Goal: Find specific page/section: Find specific page/section

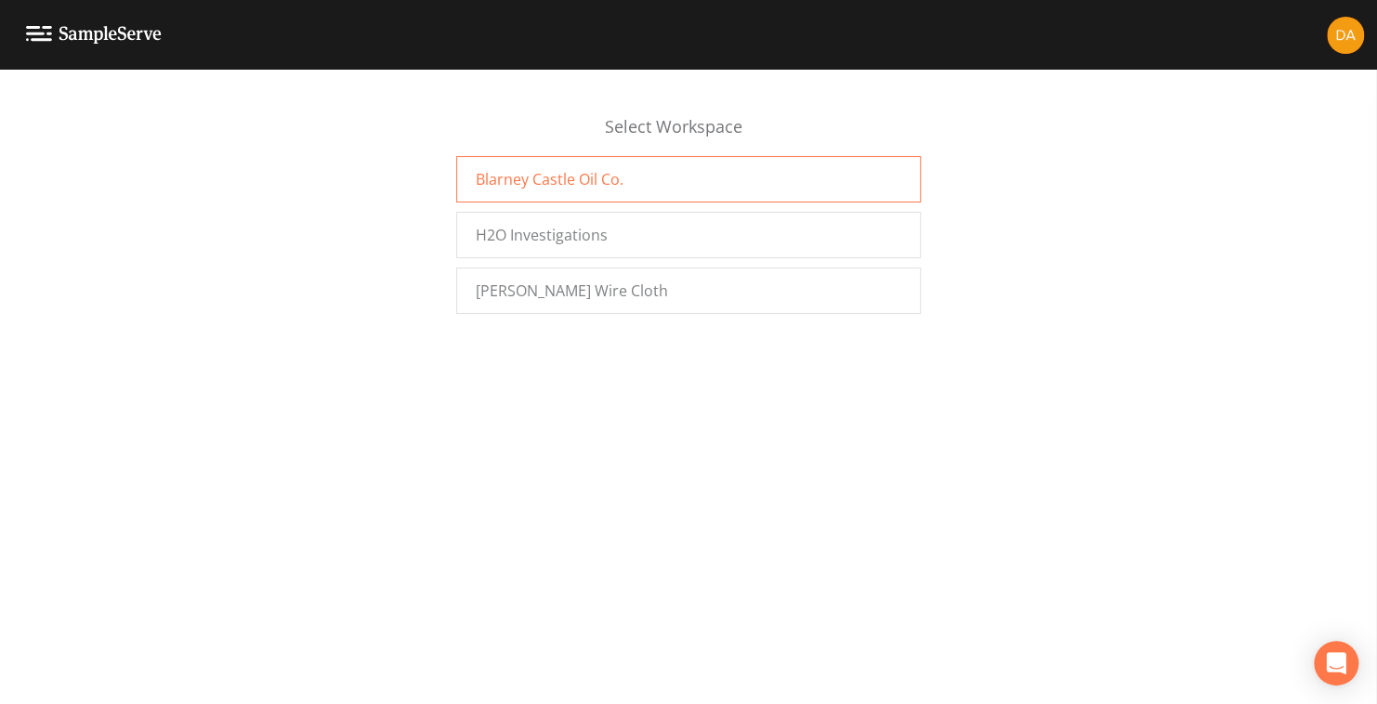
click at [555, 181] on span "Blarney Castle Oil Co." at bounding box center [550, 179] width 148 height 22
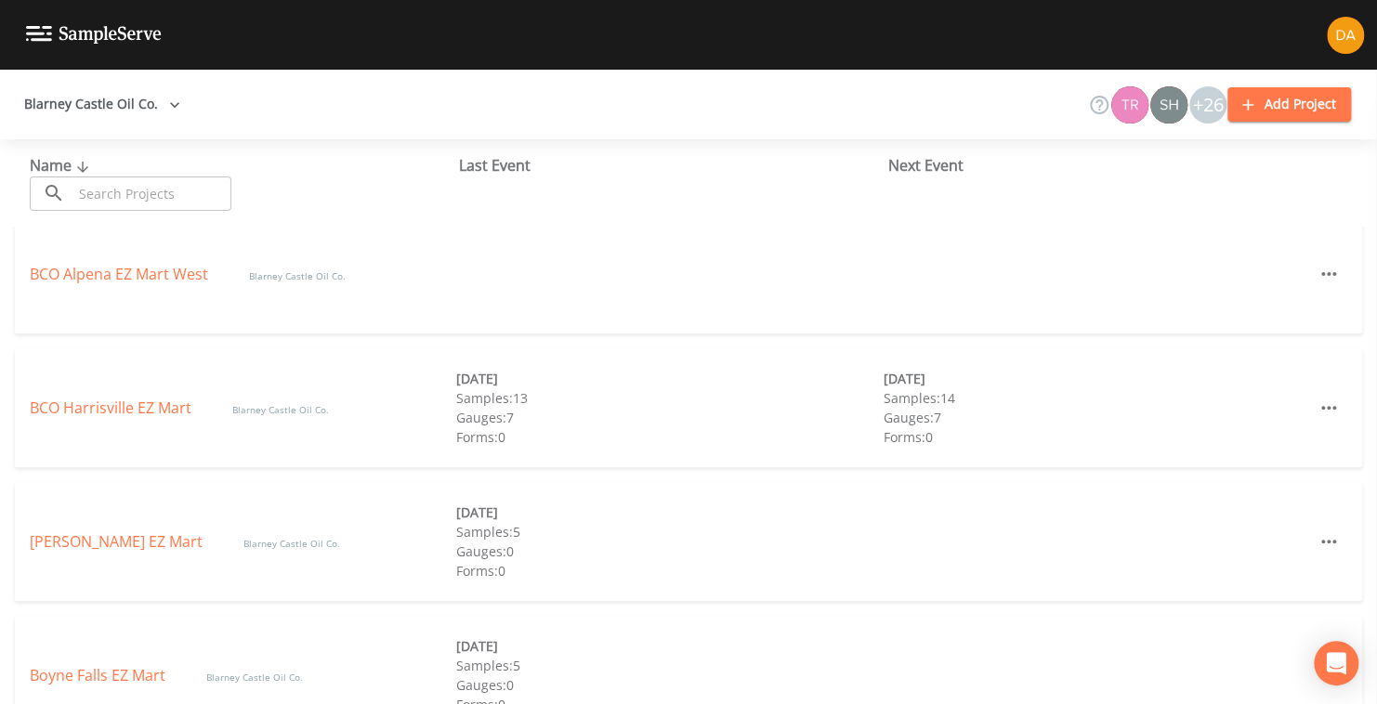
scroll to position [372, 0]
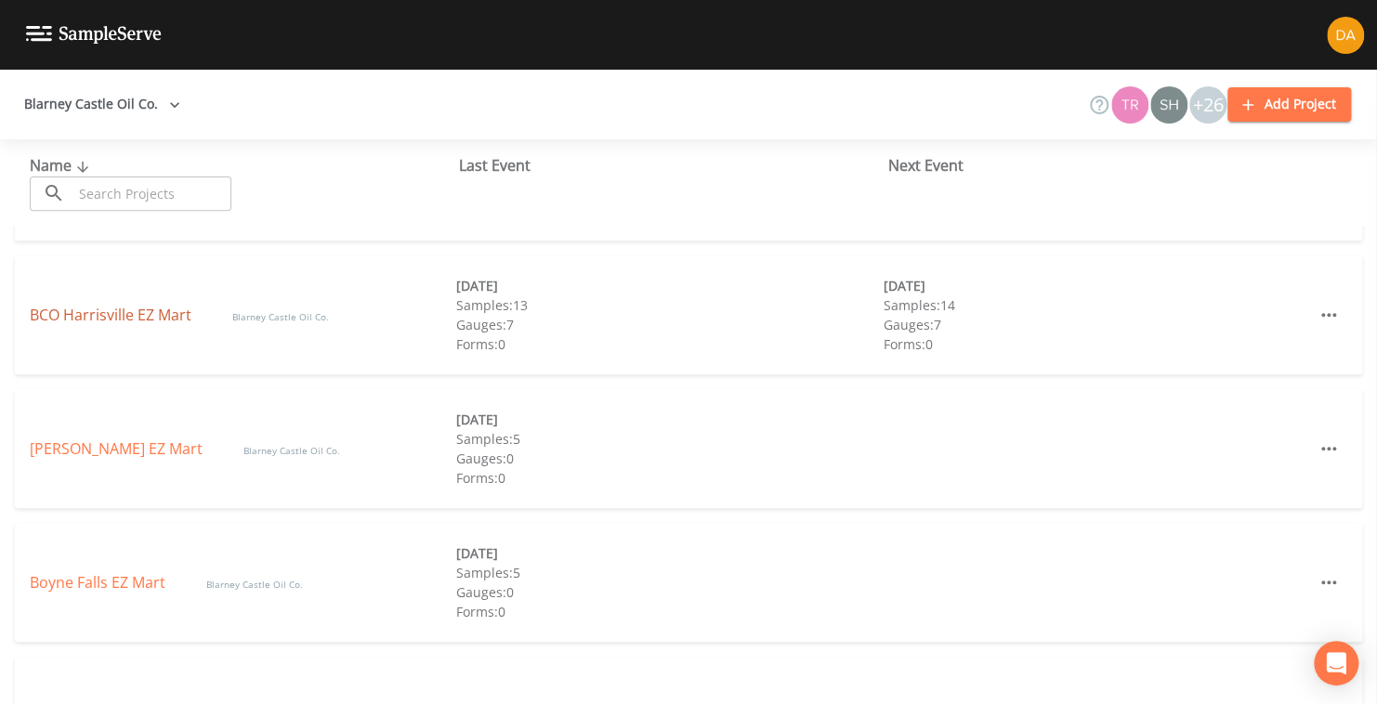
click at [86, 307] on link "BCO Harrisville EZ Mart" at bounding box center [112, 315] width 165 height 20
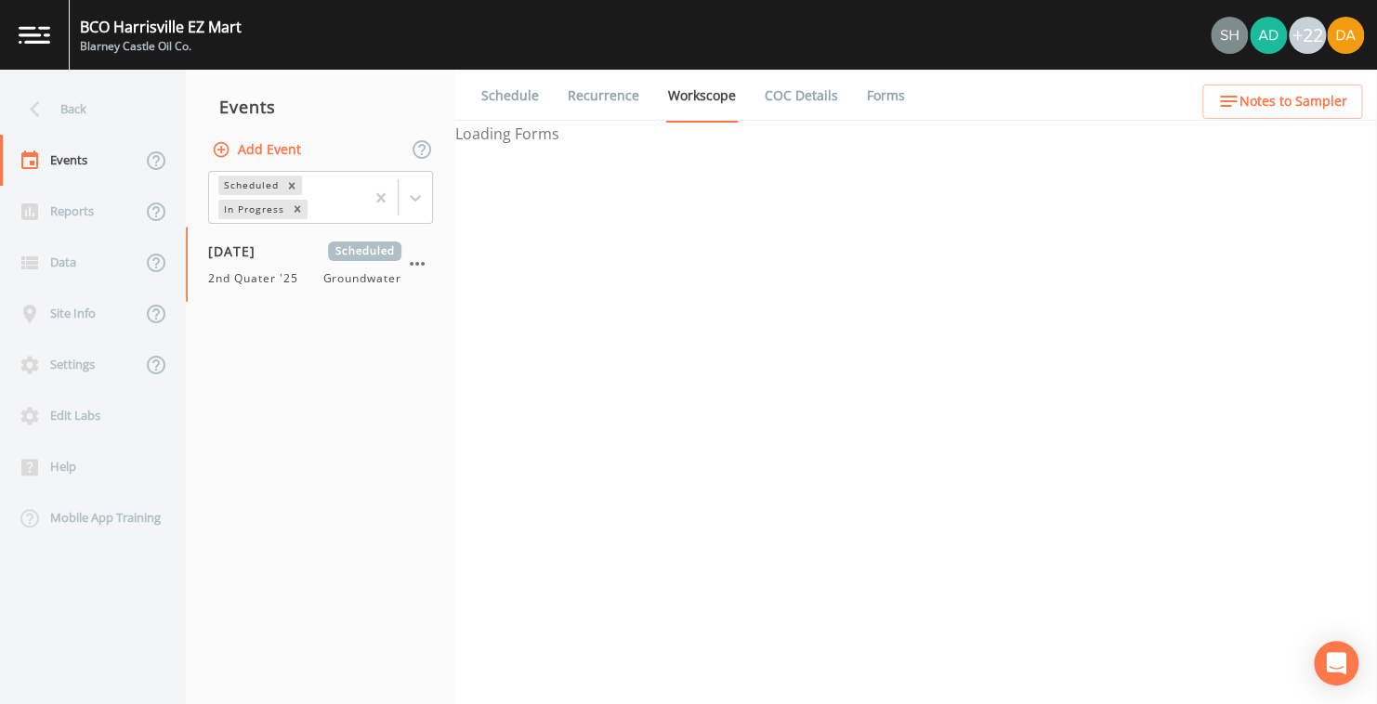
select select "4f082be6-97a7-4f70-a81f-c26a4e896ad7"
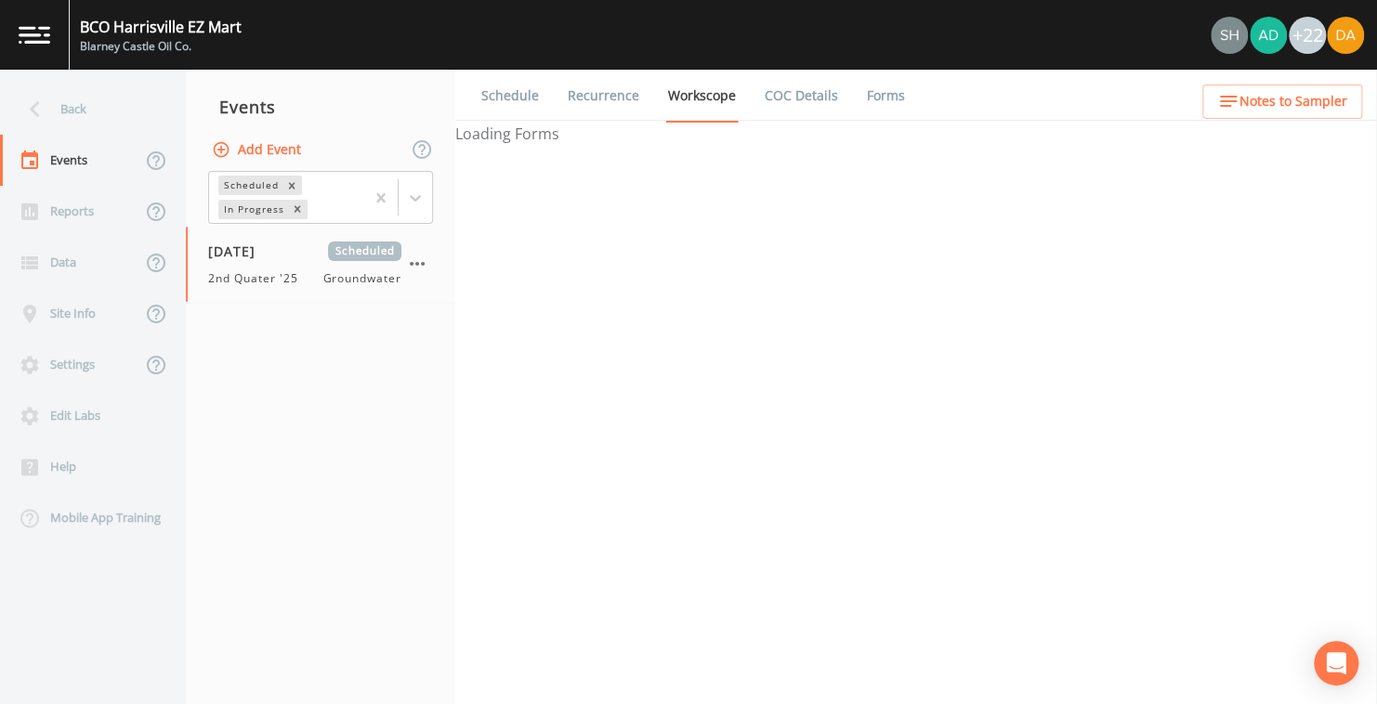
select select "4f082be6-97a7-4f70-a81f-c26a4e896ad7"
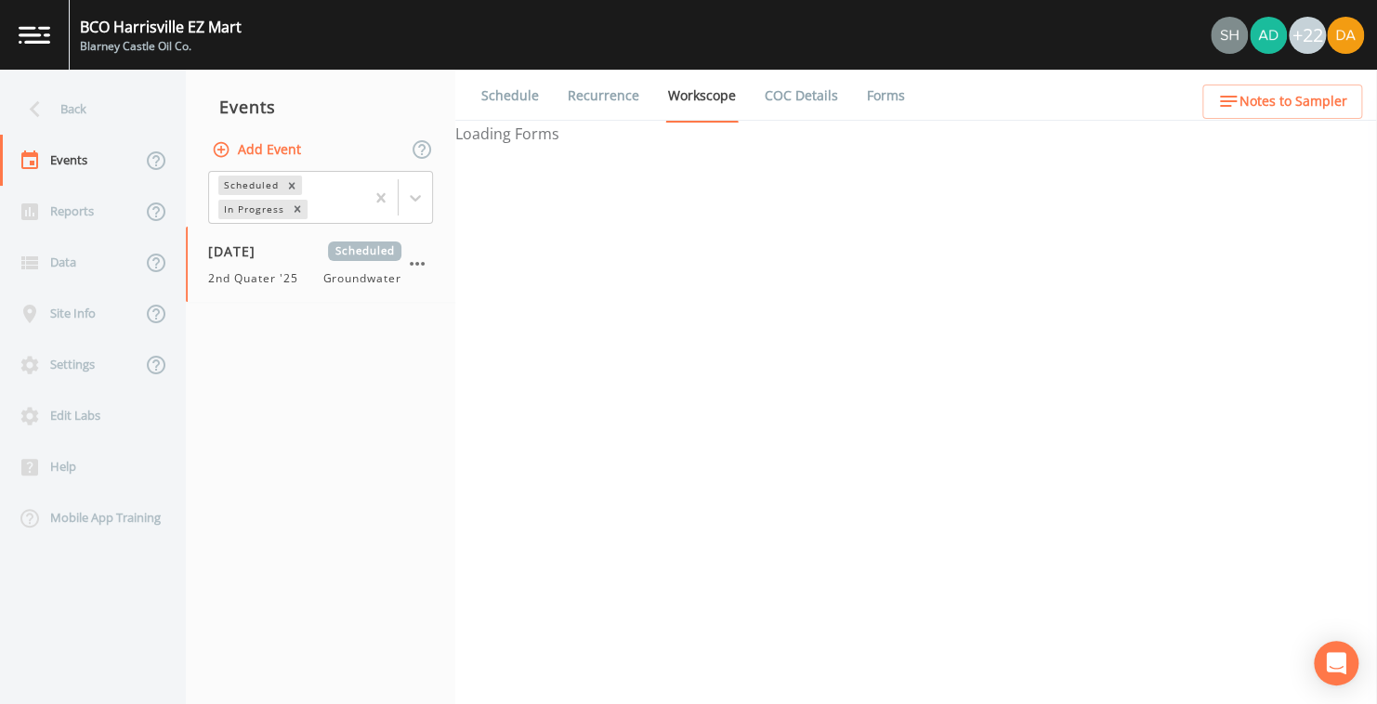
select select "4f082be6-97a7-4f70-a81f-c26a4e896ad7"
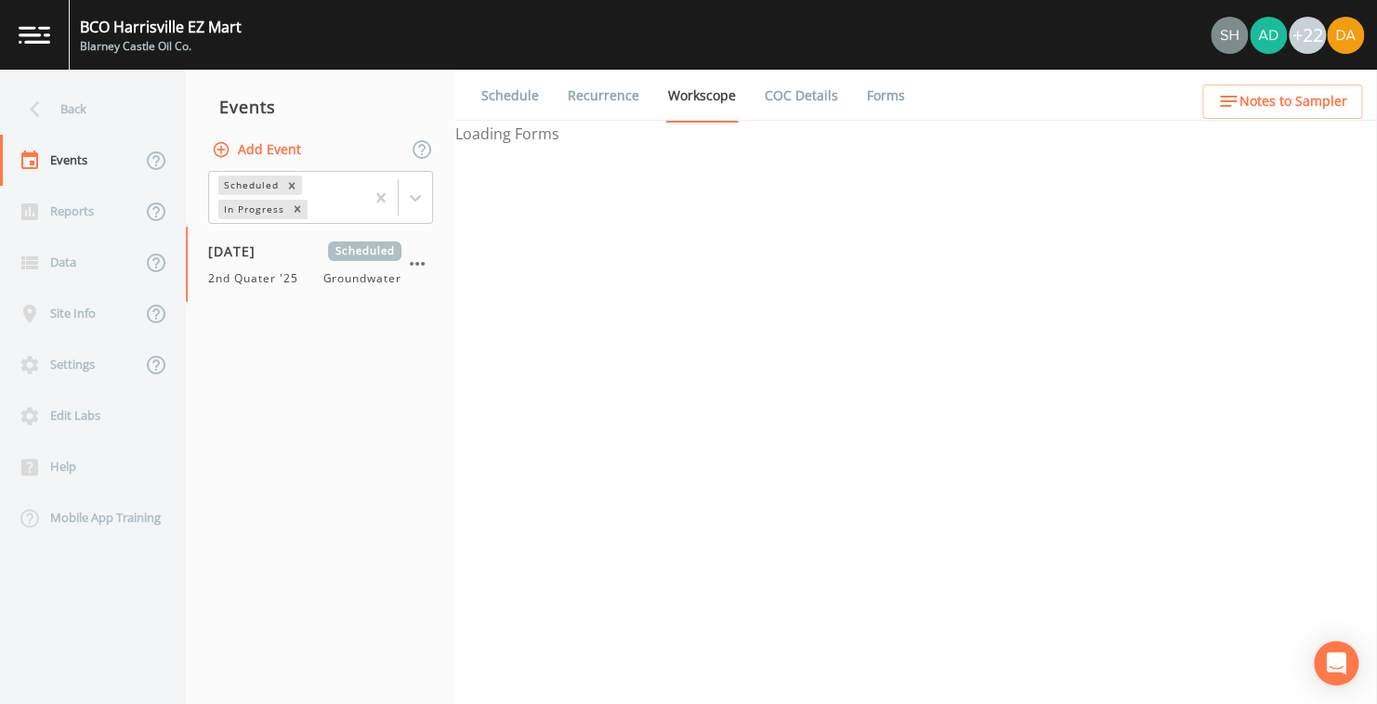
select select "32c6ee38-6f74-4ba1-9d68-2cabd624afbe"
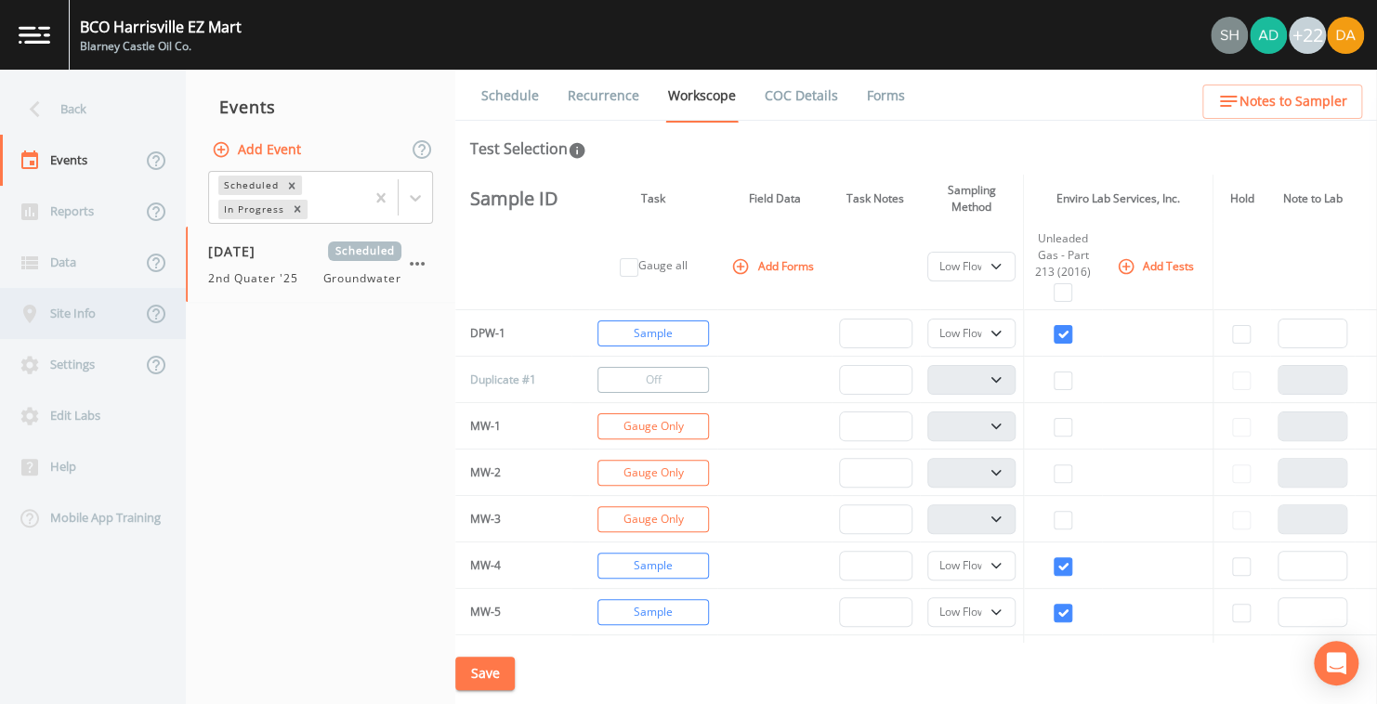
click at [63, 311] on div "Site Info" at bounding box center [70, 313] width 141 height 51
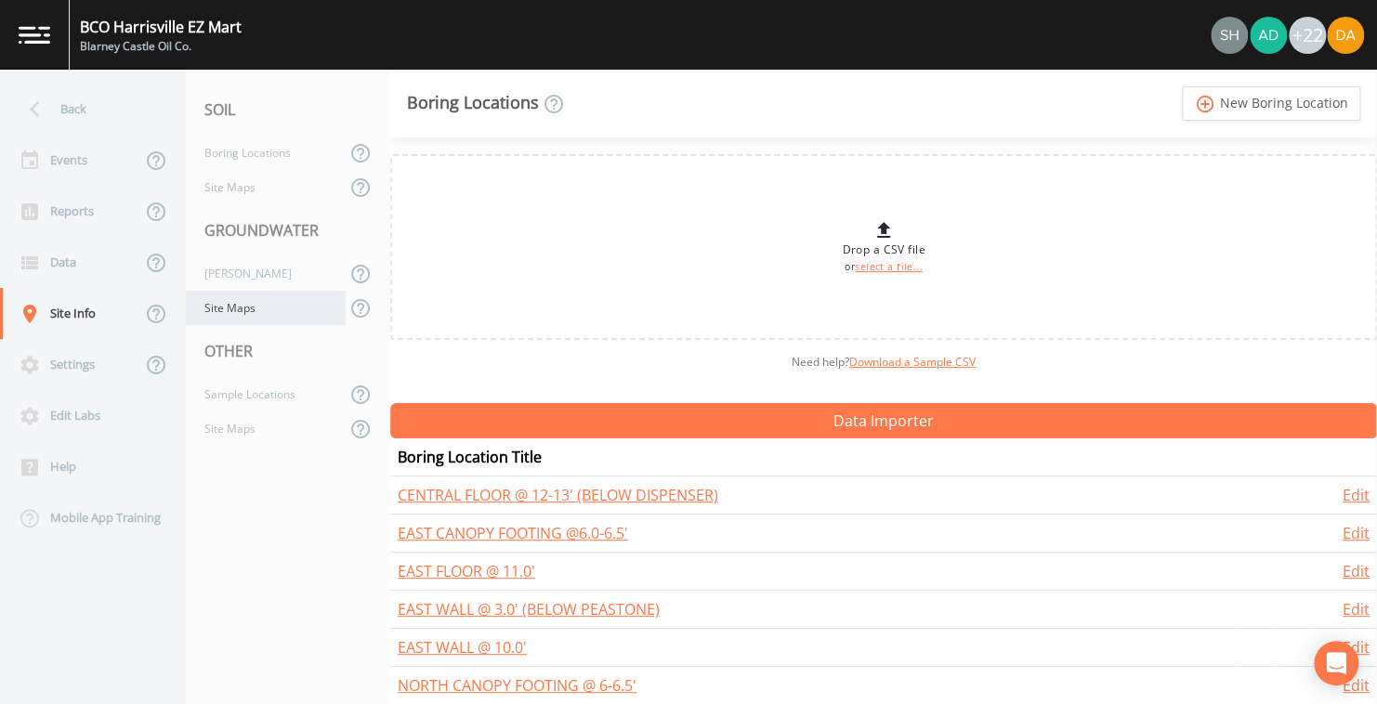
click at [243, 304] on div "Site Maps" at bounding box center [266, 308] width 160 height 34
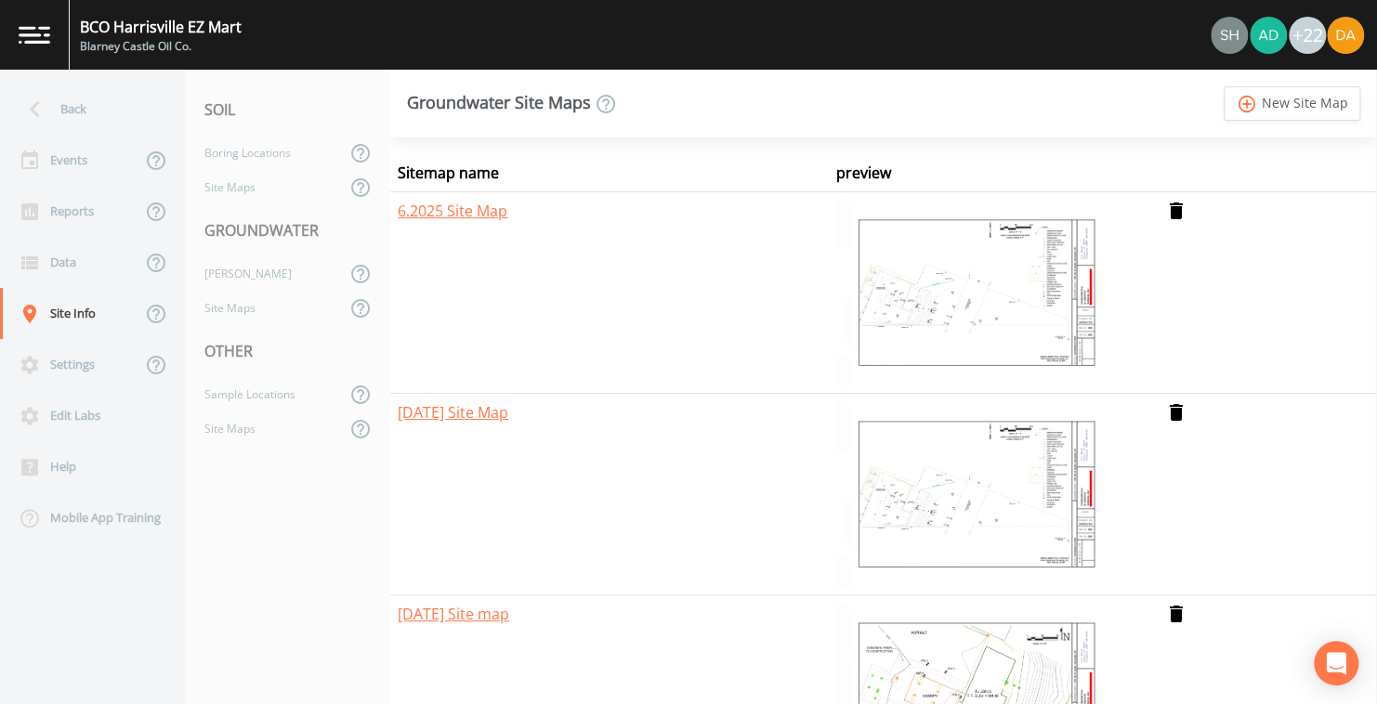
click at [934, 471] on img at bounding box center [975, 494] width 279 height 186
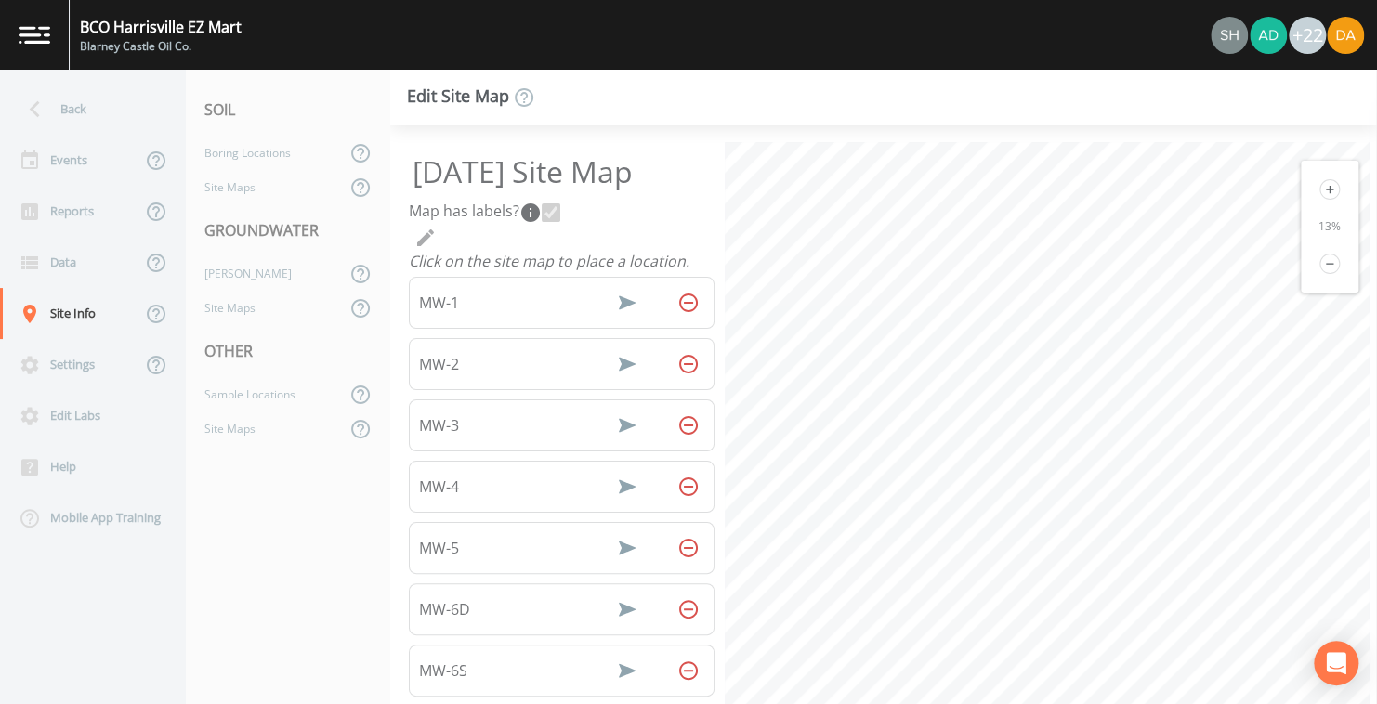
click at [1328, 191] on icon at bounding box center [1329, 189] width 20 height 20
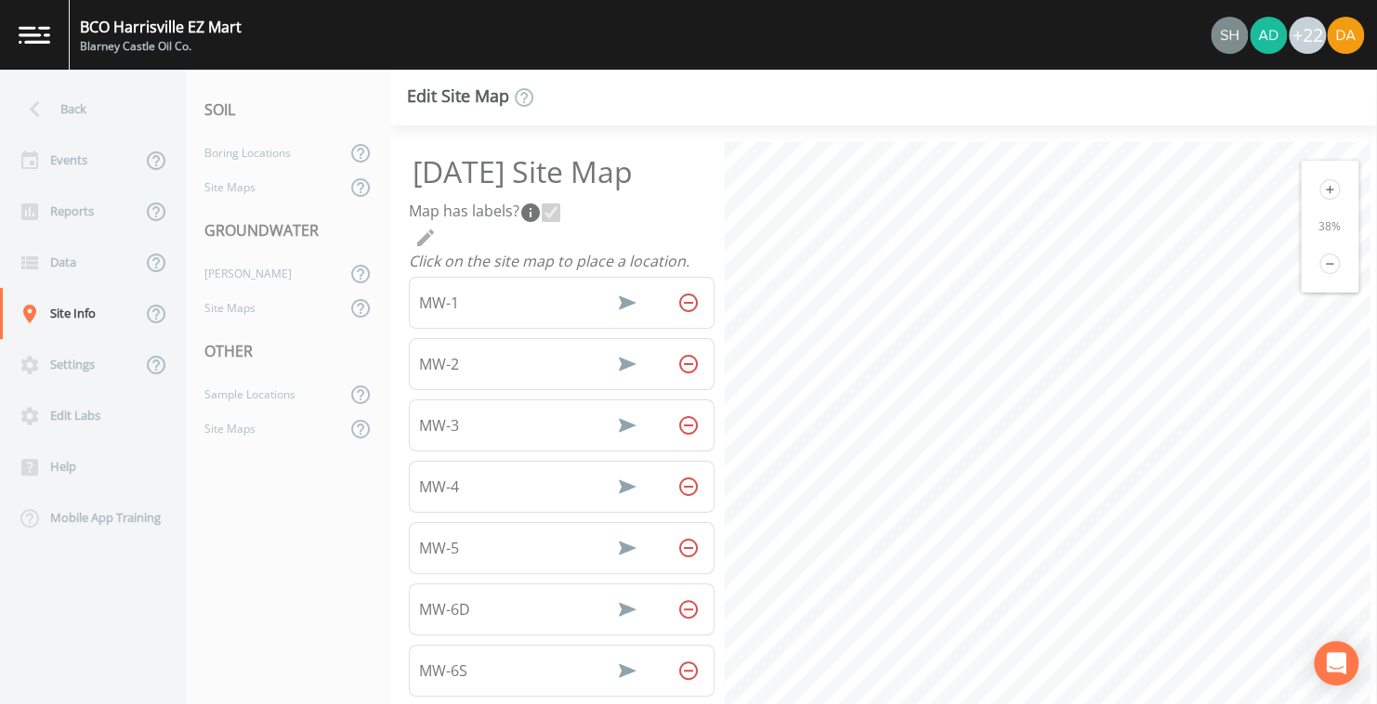
click at [1328, 191] on icon at bounding box center [1329, 189] width 20 height 20
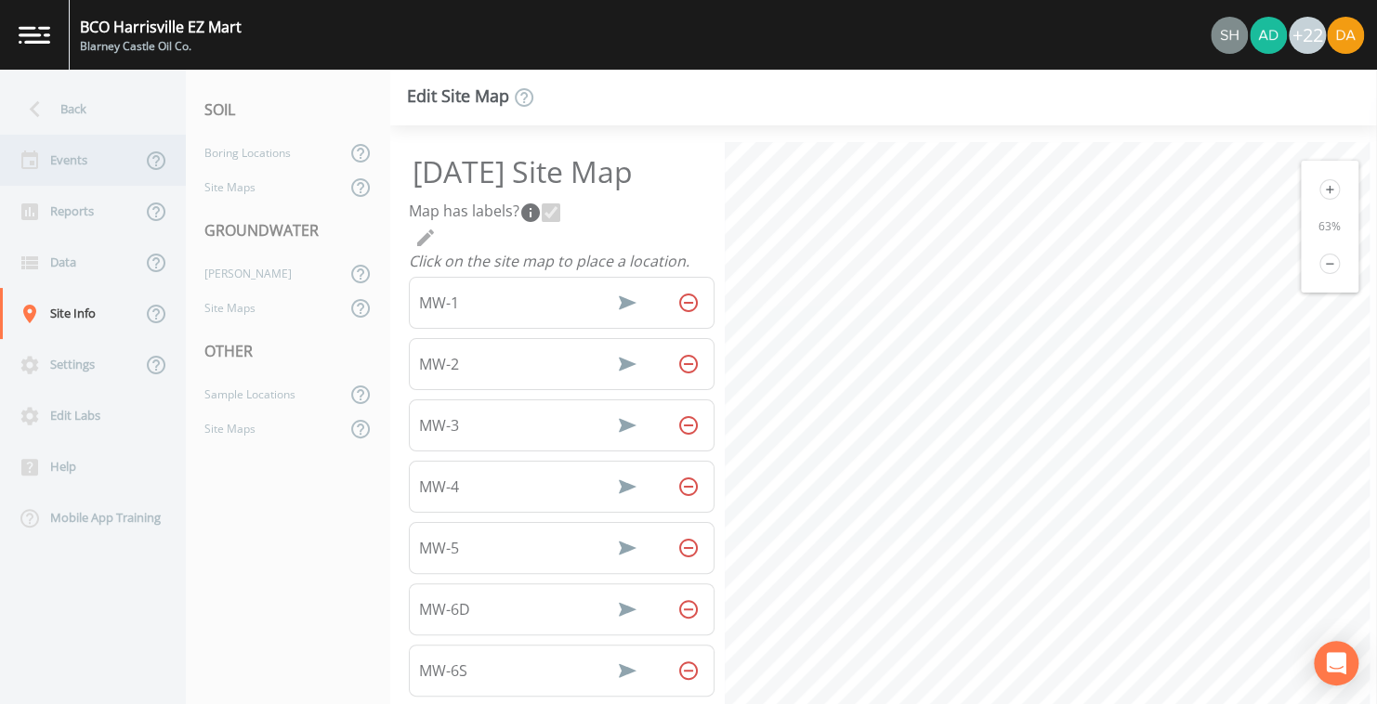
click at [78, 151] on div "Events" at bounding box center [70, 160] width 141 height 51
select select "4f082be6-97a7-4f70-a81f-c26a4e896ad7"
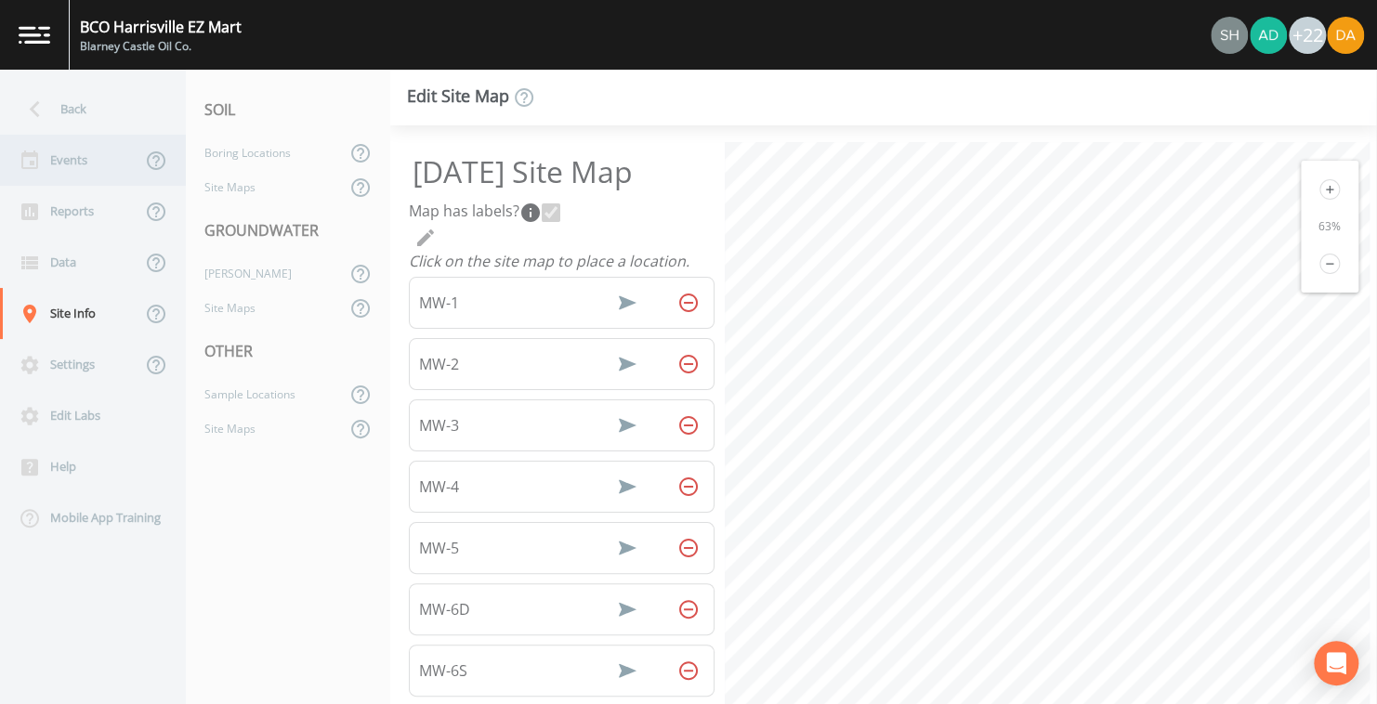
select select "4f082be6-97a7-4f70-a81f-c26a4e896ad7"
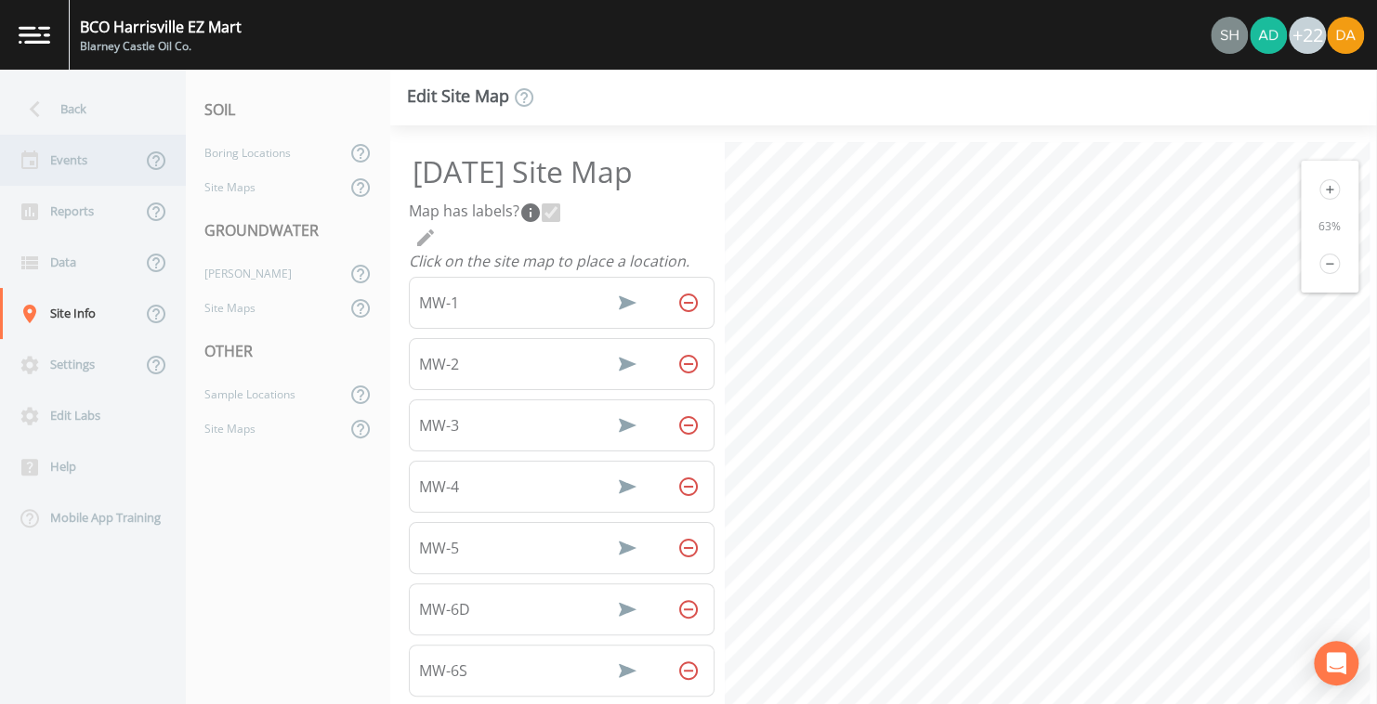
select select "4f082be6-97a7-4f70-a81f-c26a4e896ad7"
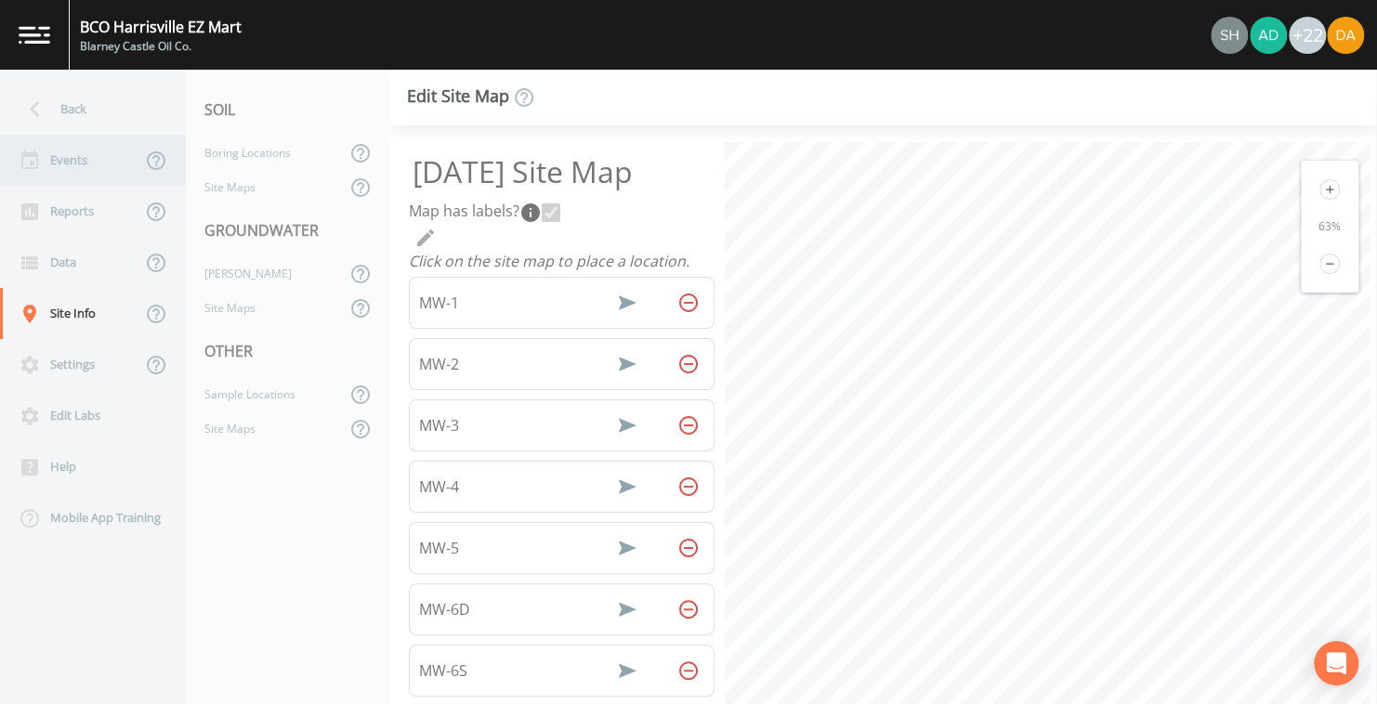
select select "4f082be6-97a7-4f70-a81f-c26a4e896ad7"
select select "32c6ee38-6f74-4ba1-9d68-2cabd624afbe"
